Goal: Task Accomplishment & Management: Complete application form

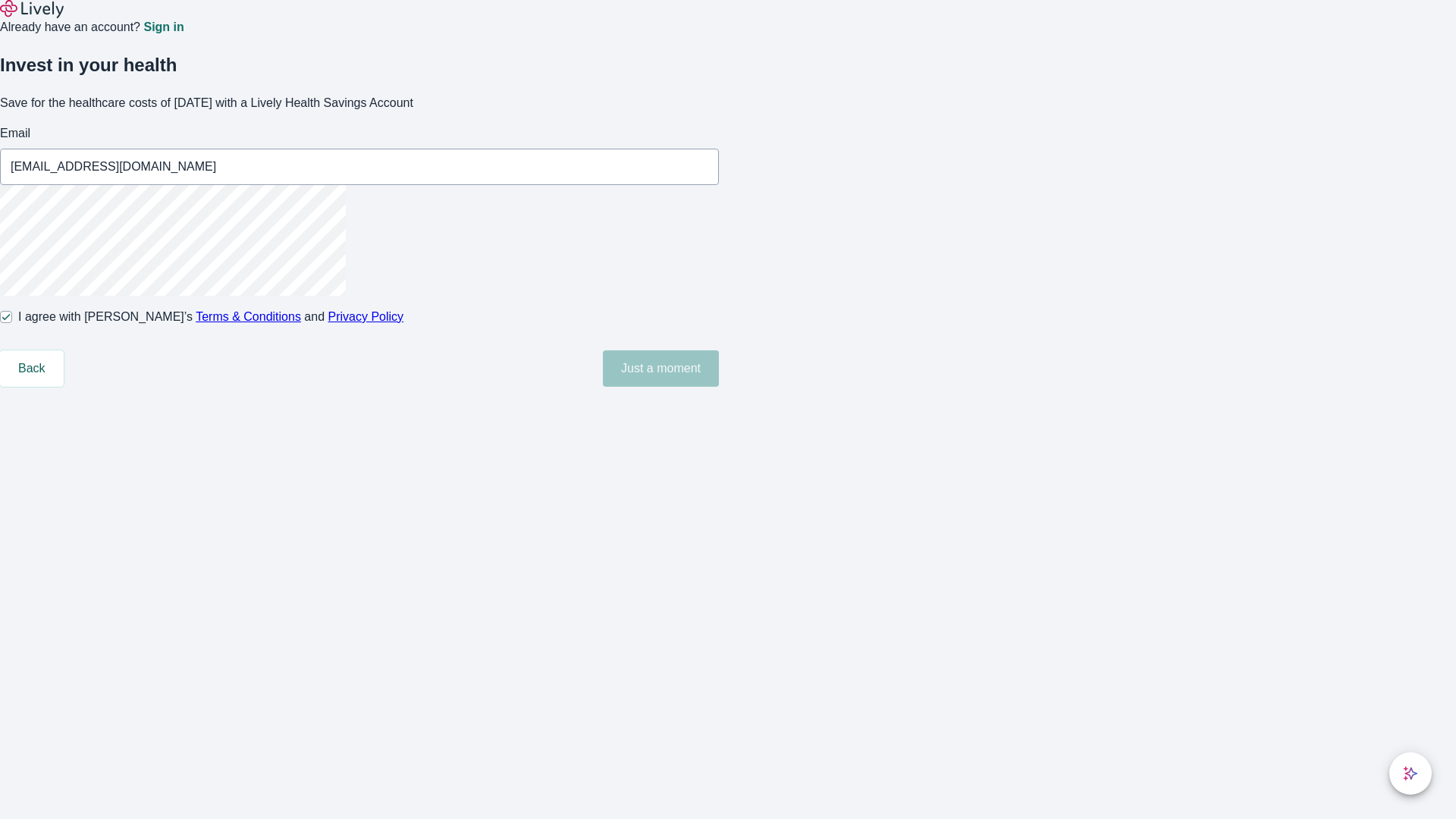
type input "[EMAIL_ADDRESS][DOMAIN_NAME]"
click at [12, 323] on input "I agree with Lively’s Terms & Conditions and Privacy Policy" at bounding box center [6, 317] width 12 height 12
checkbox input "false"
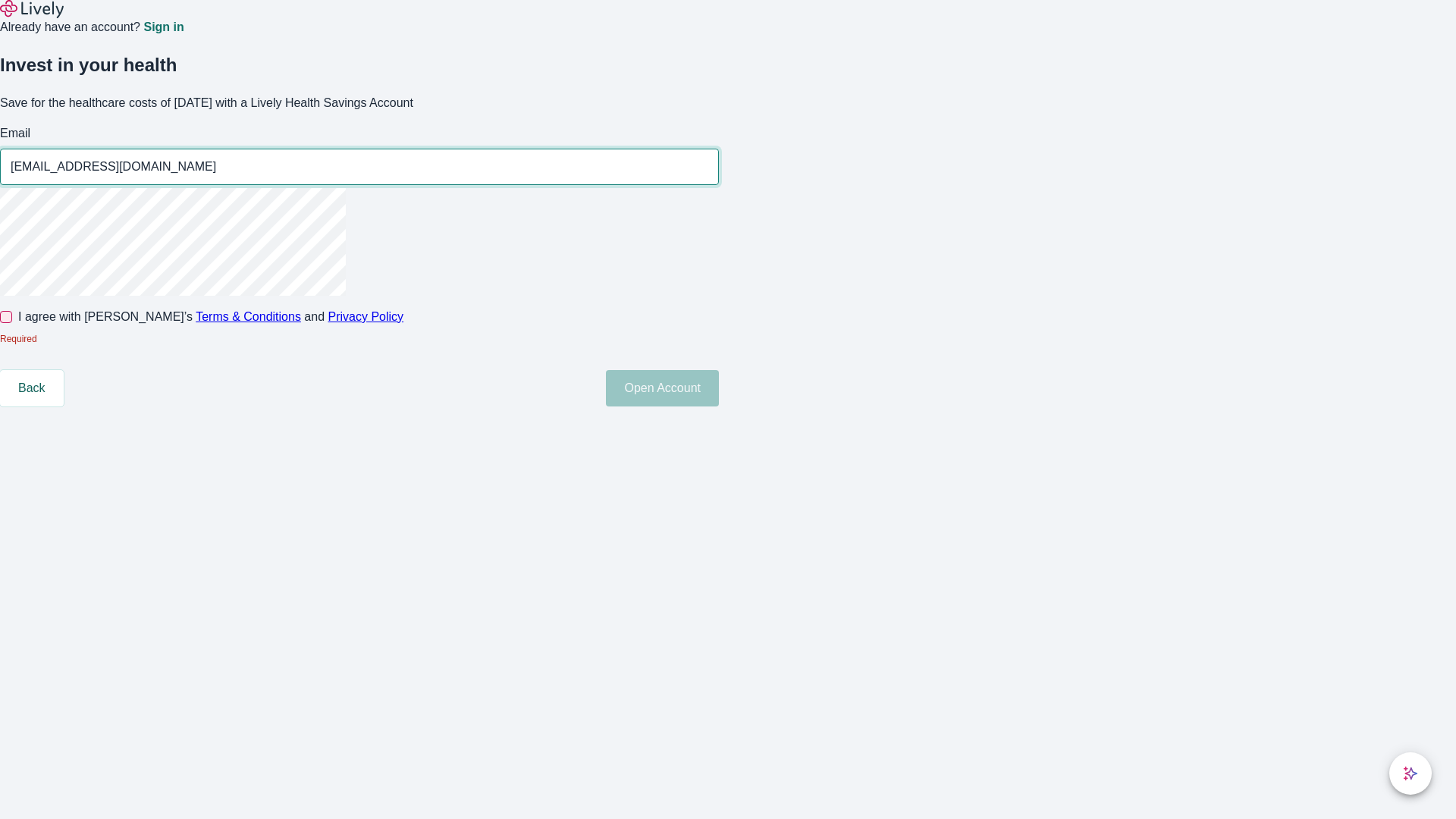
type input "[EMAIL_ADDRESS][DOMAIN_NAME]"
click at [12, 323] on input "I agree with Lively’s Terms & Conditions and Privacy Policy" at bounding box center [6, 317] width 12 height 12
checkbox input "true"
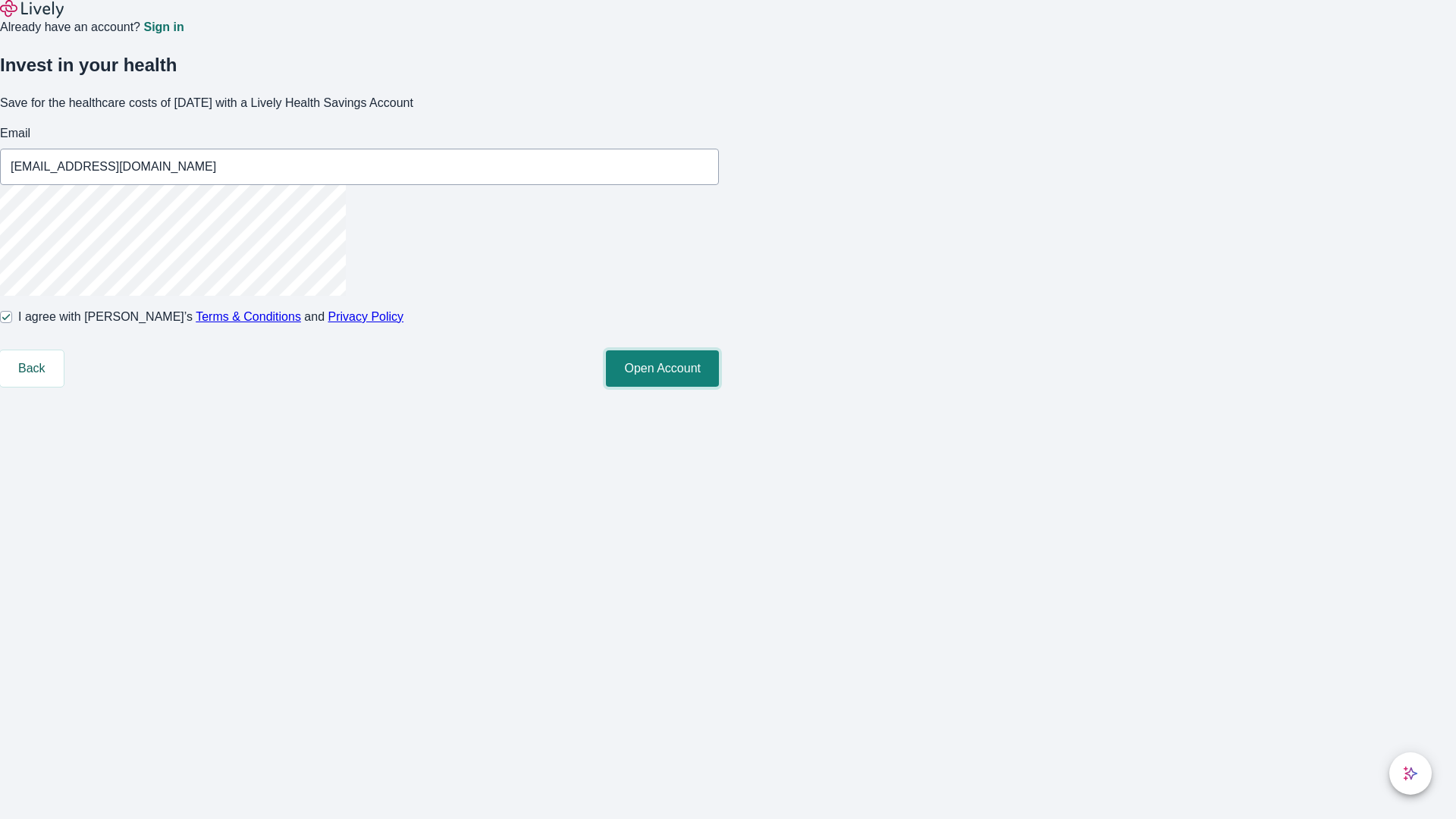
click at [719, 387] on button "Open Account" at bounding box center [662, 368] width 113 height 37
